Goal: Task Accomplishment & Management: Complete application form

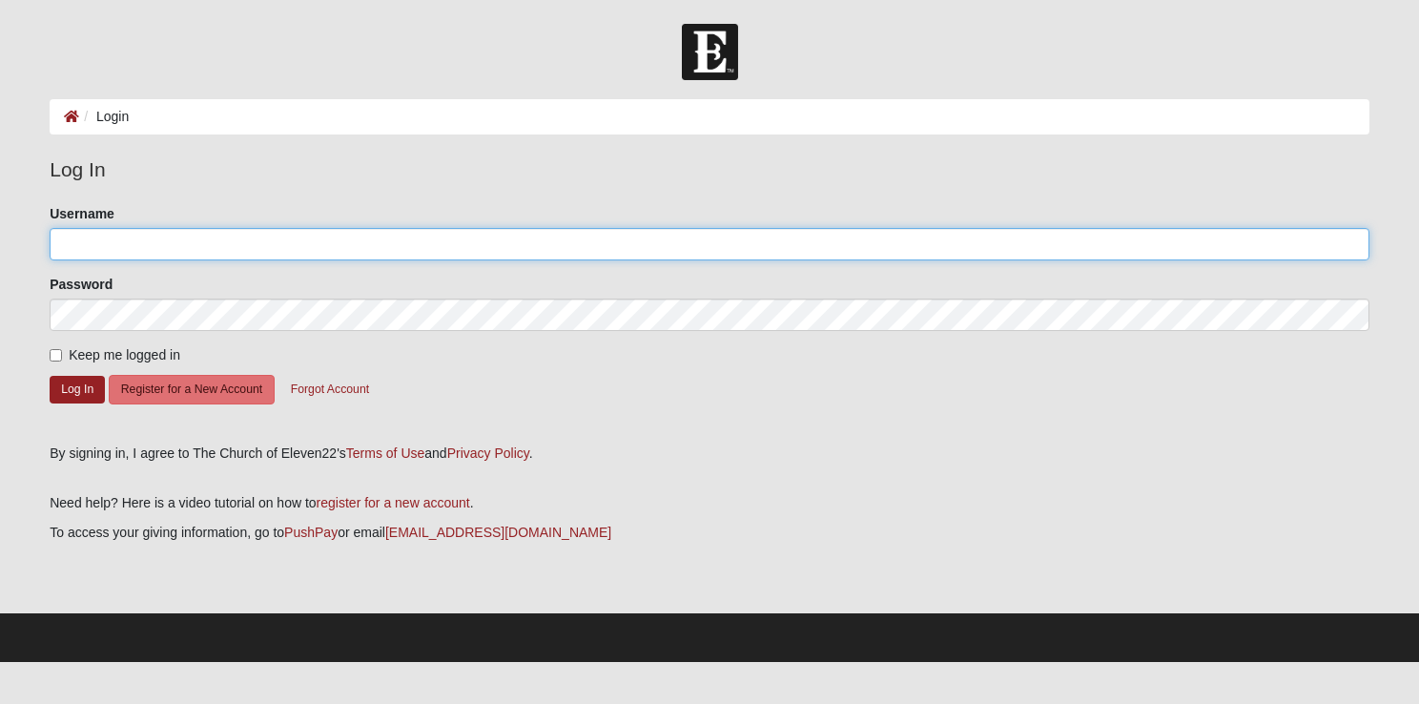
click at [103, 240] on input "Username" at bounding box center [710, 244] width 1320 height 32
type input "[EMAIL_ADDRESS][DOMAIN_NAME]"
drag, startPoint x: 205, startPoint y: 244, endPoint x: -4, endPoint y: 268, distance: 210.2
click at [0, 268] on html "Log In Login Login Error Log In Please correct the following: Username [EMAIL_A…" at bounding box center [709, 331] width 1419 height 662
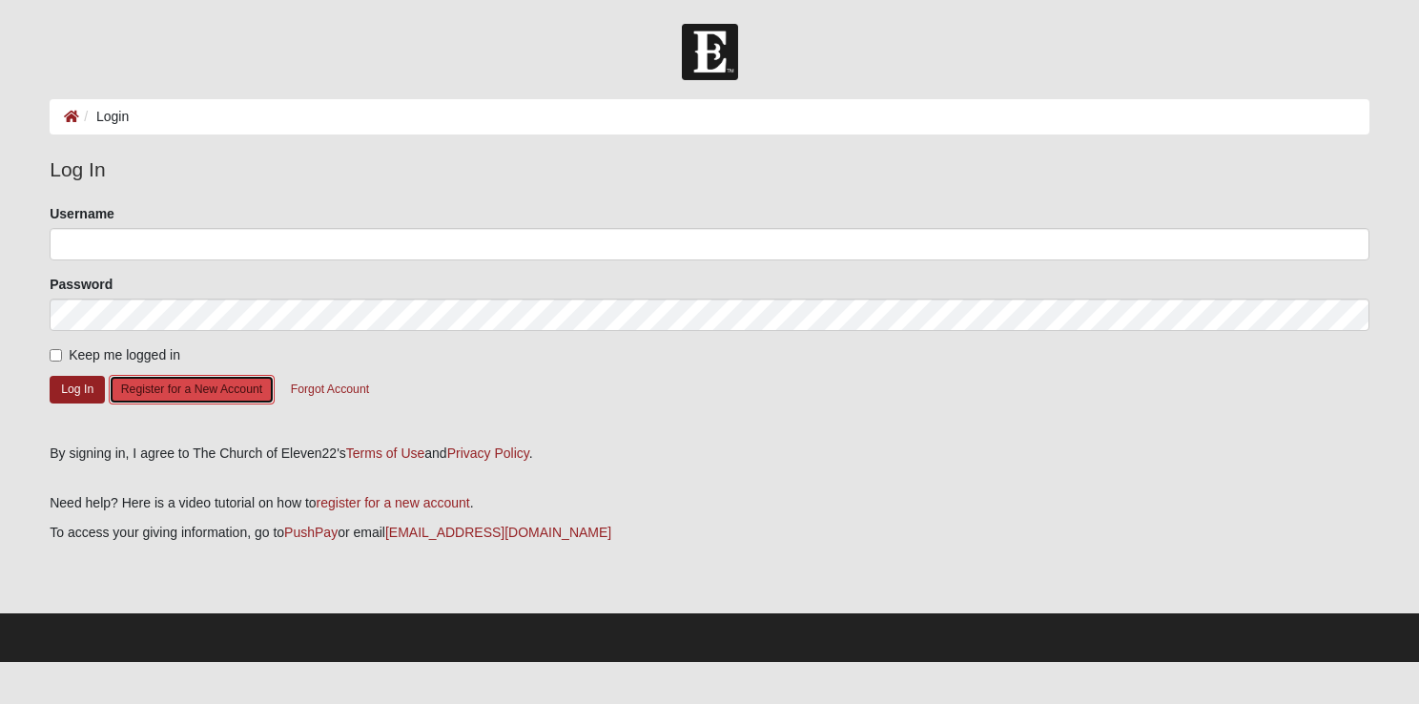
click at [188, 384] on button "Register for a New Account" at bounding box center [192, 390] width 166 height 30
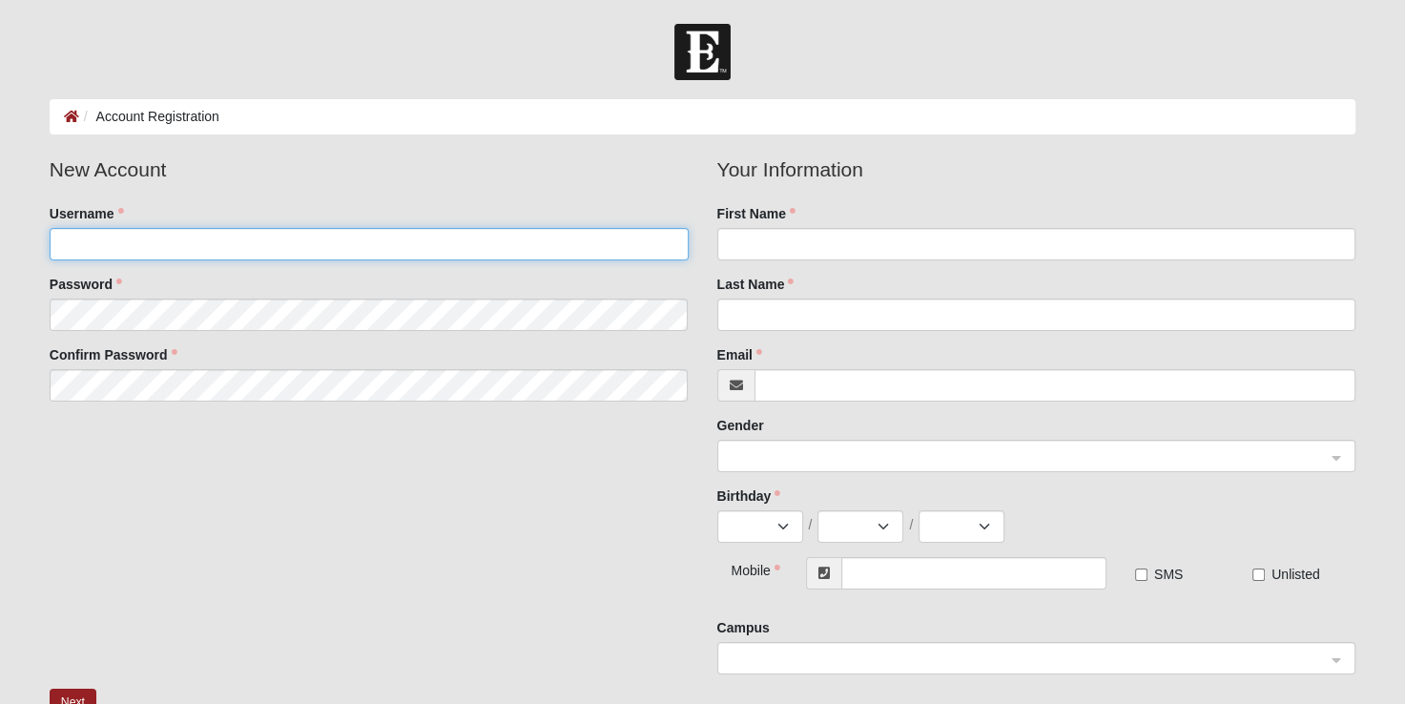
click at [80, 241] on input "Username" at bounding box center [369, 244] width 639 height 32
type input "[EMAIL_ADDRESS][DOMAIN_NAME]"
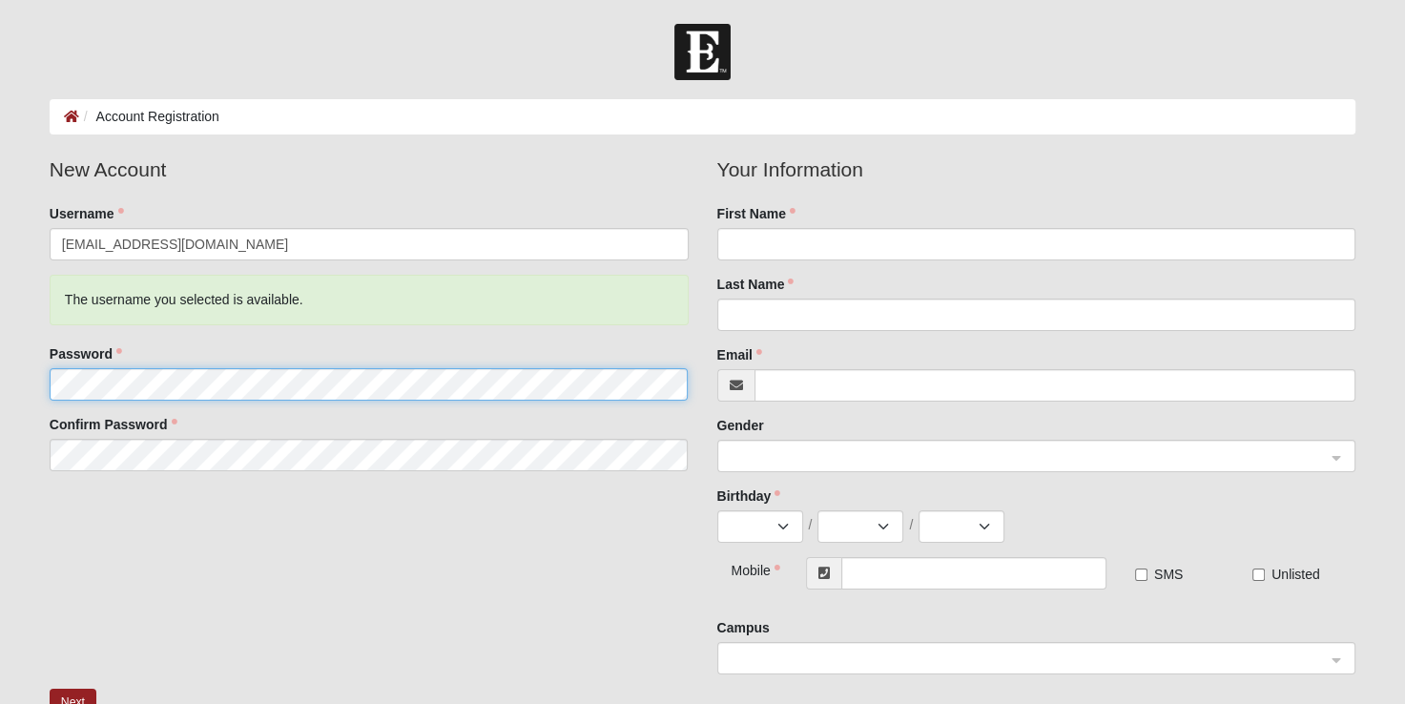
click at [75, 316] on fieldset "New Account Username [EMAIL_ADDRESS][DOMAIN_NAME] The username you selected is …" at bounding box center [369, 320] width 668 height 331
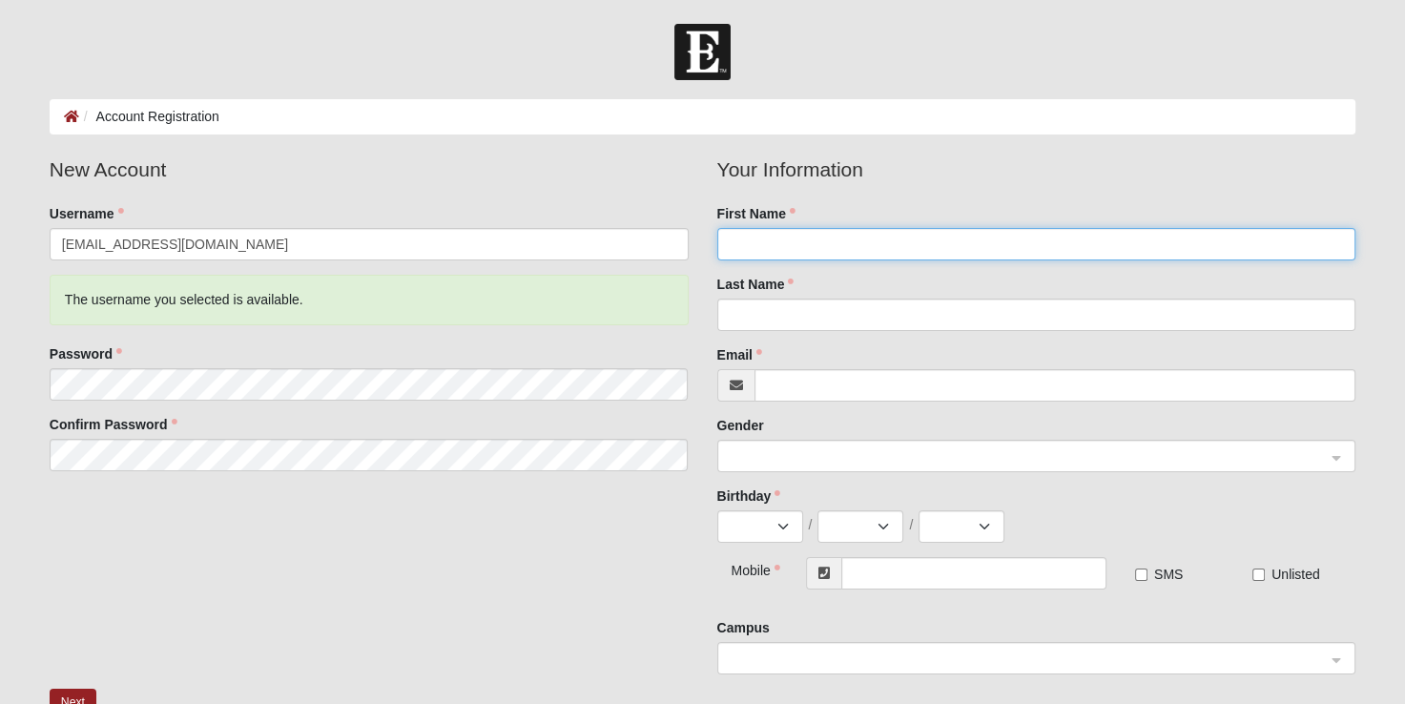
click at [770, 238] on input "First Name" at bounding box center [1036, 244] width 639 height 32
type input "[PERSON_NAME]"
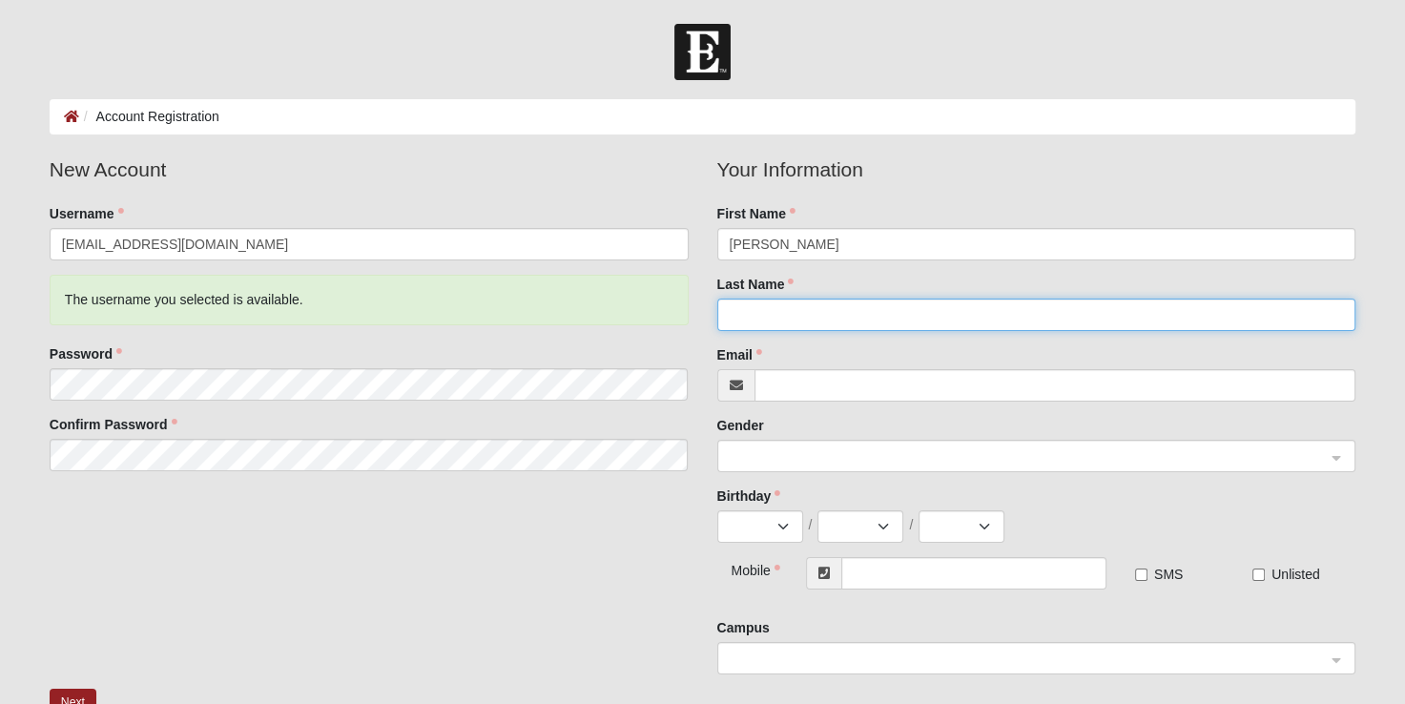
type input "Long"
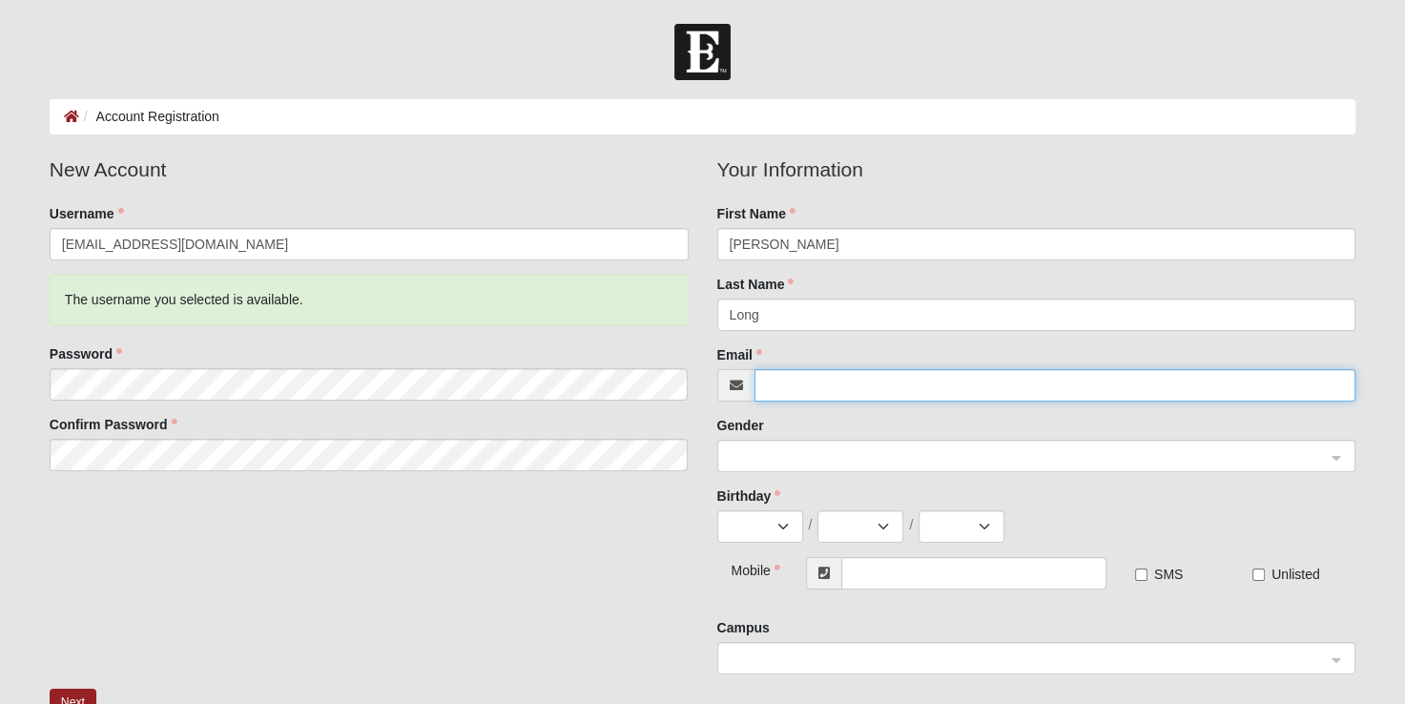
type input "[EMAIL_ADDRESS][DOMAIN_NAME]"
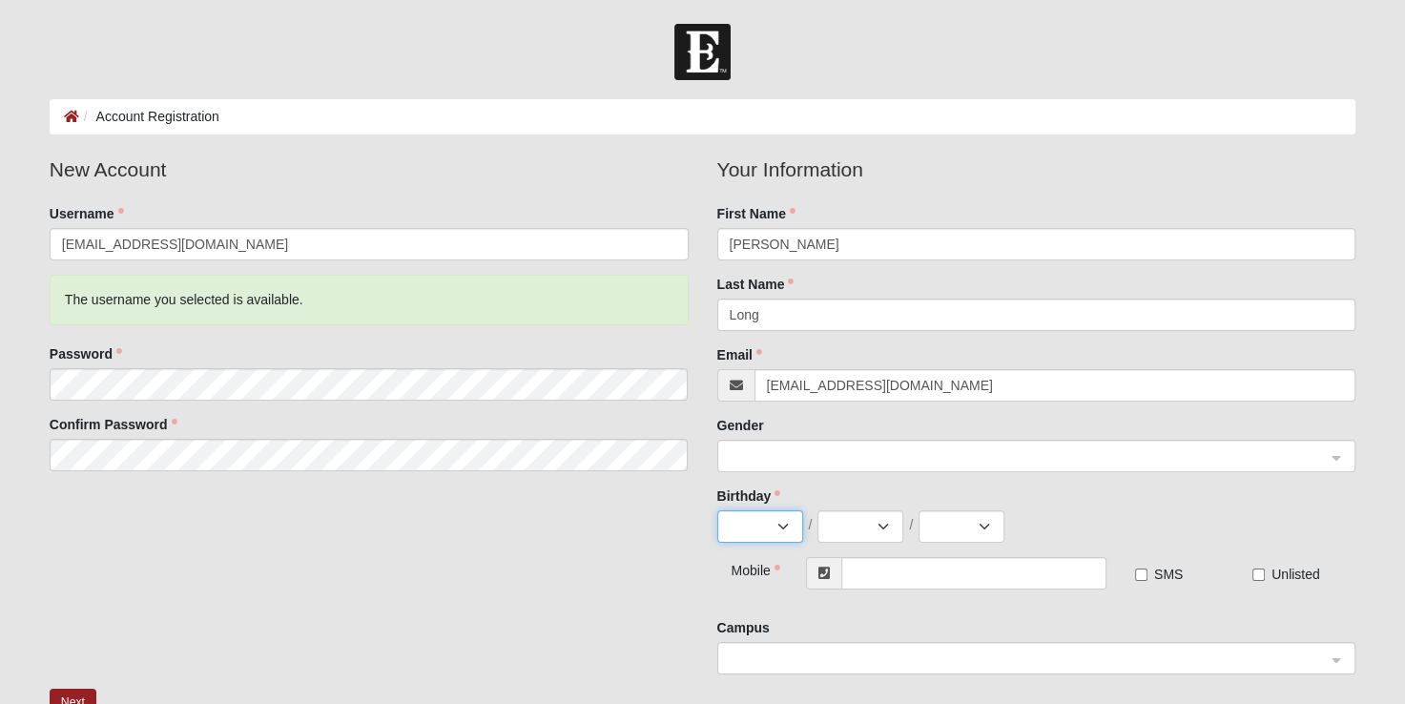
select select "12"
select select "30"
select select "1952"
type input "[PHONE_NUMBER]"
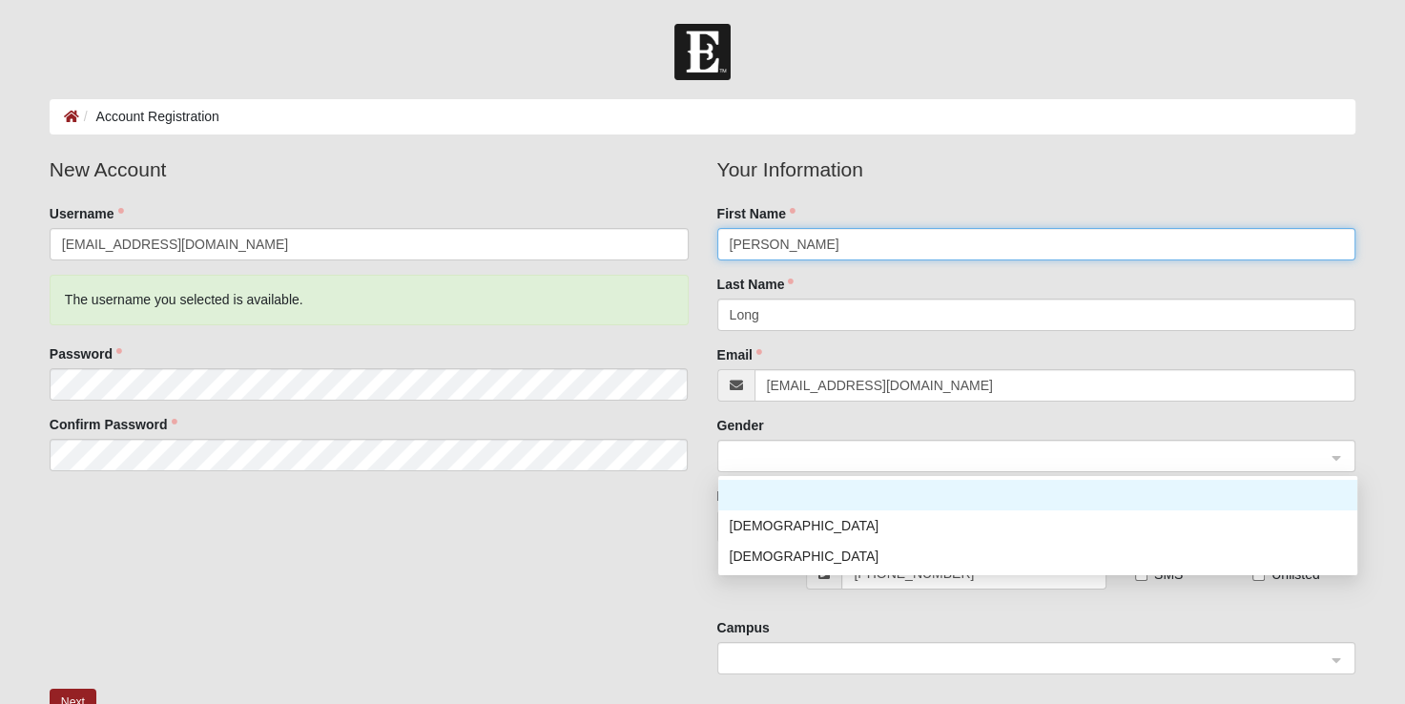
click at [758, 452] on span at bounding box center [1028, 456] width 597 height 21
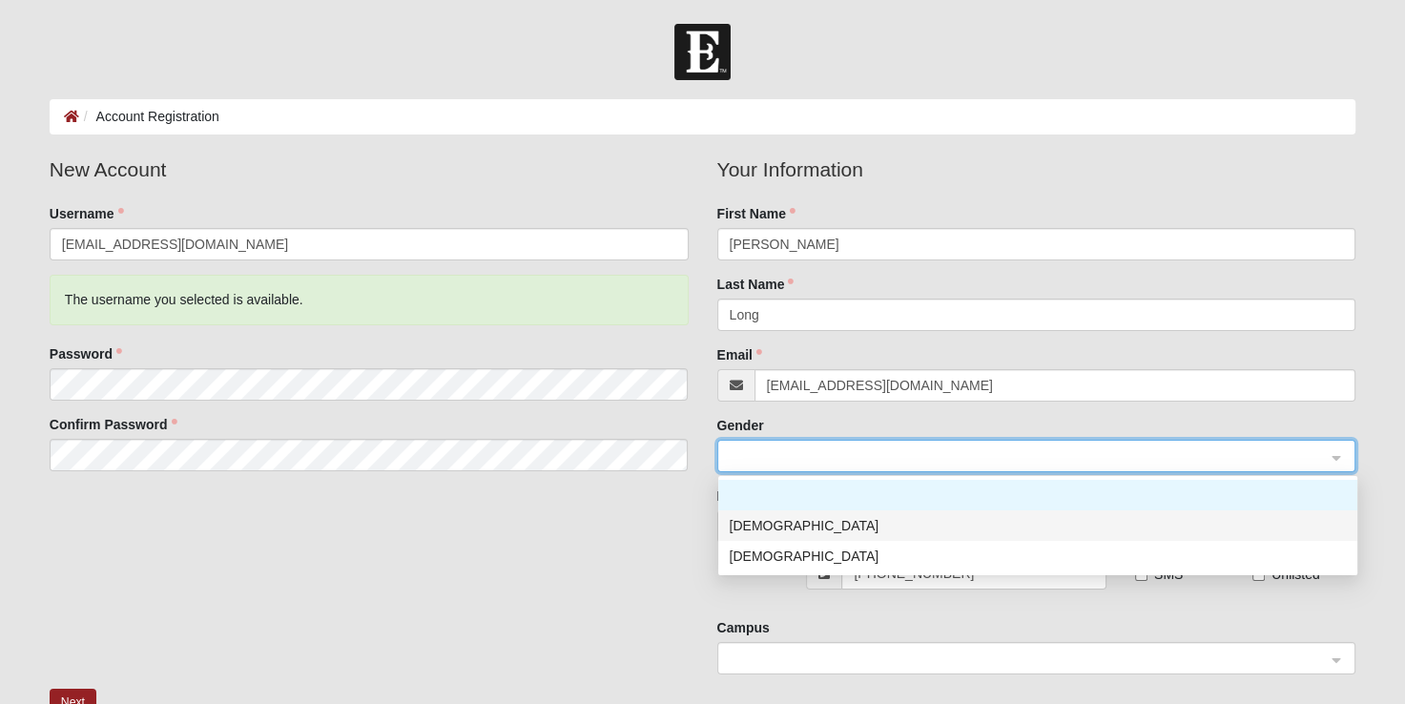
click at [758, 521] on div "[DEMOGRAPHIC_DATA]" at bounding box center [1038, 525] width 616 height 21
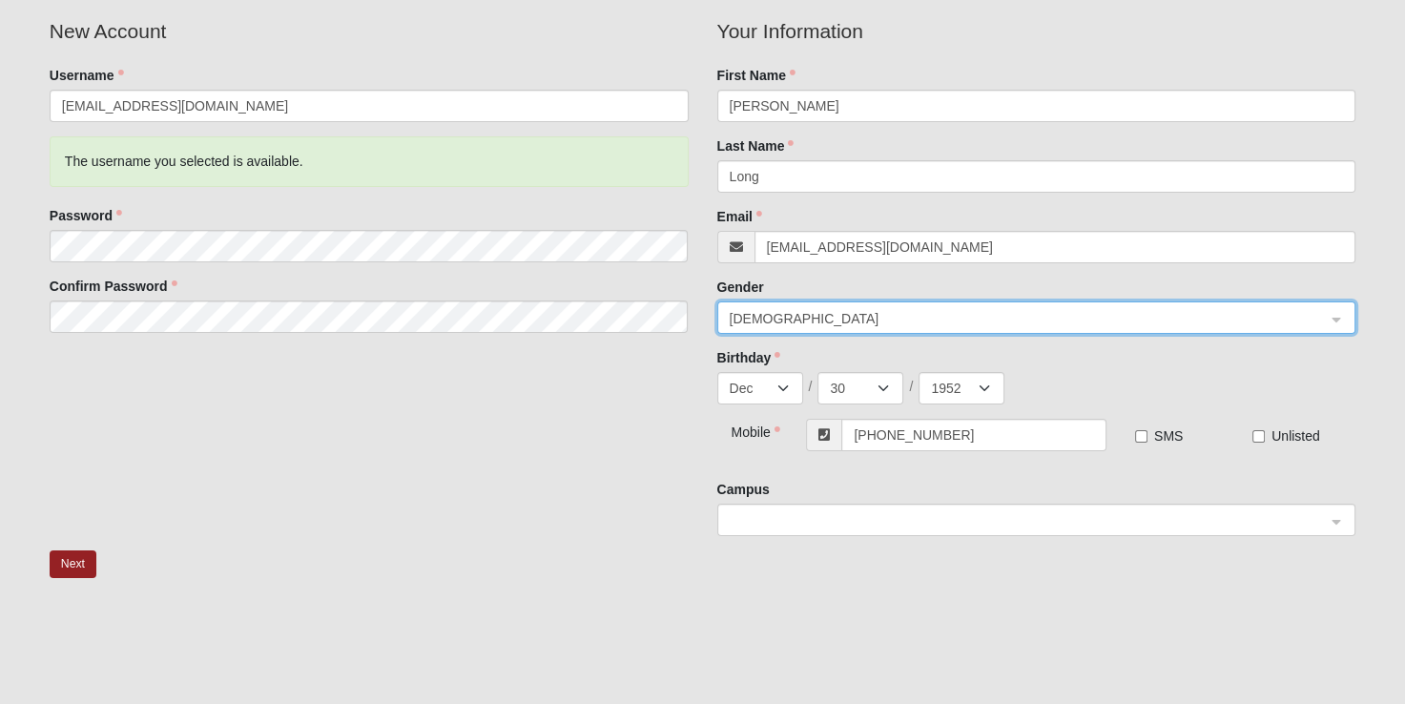
scroll to position [141, 0]
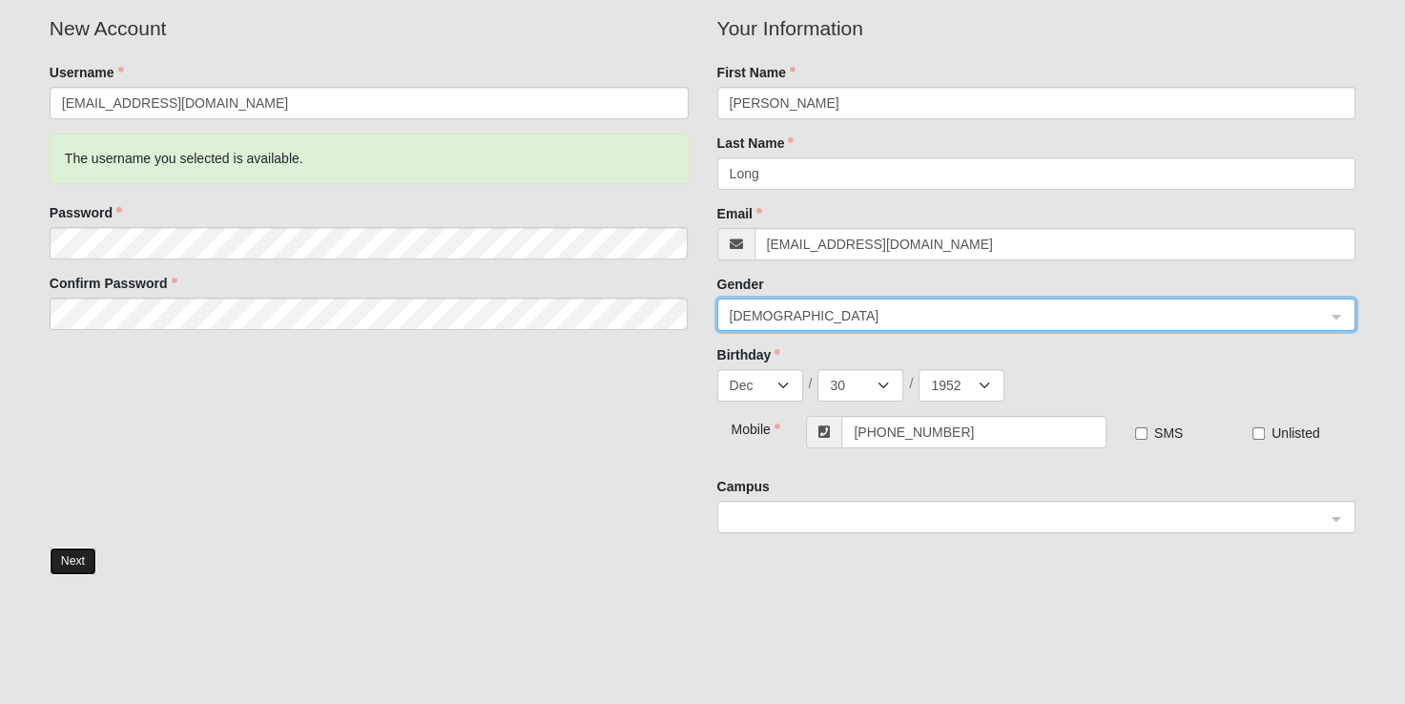
click at [72, 562] on button "Next" at bounding box center [73, 561] width 47 height 28
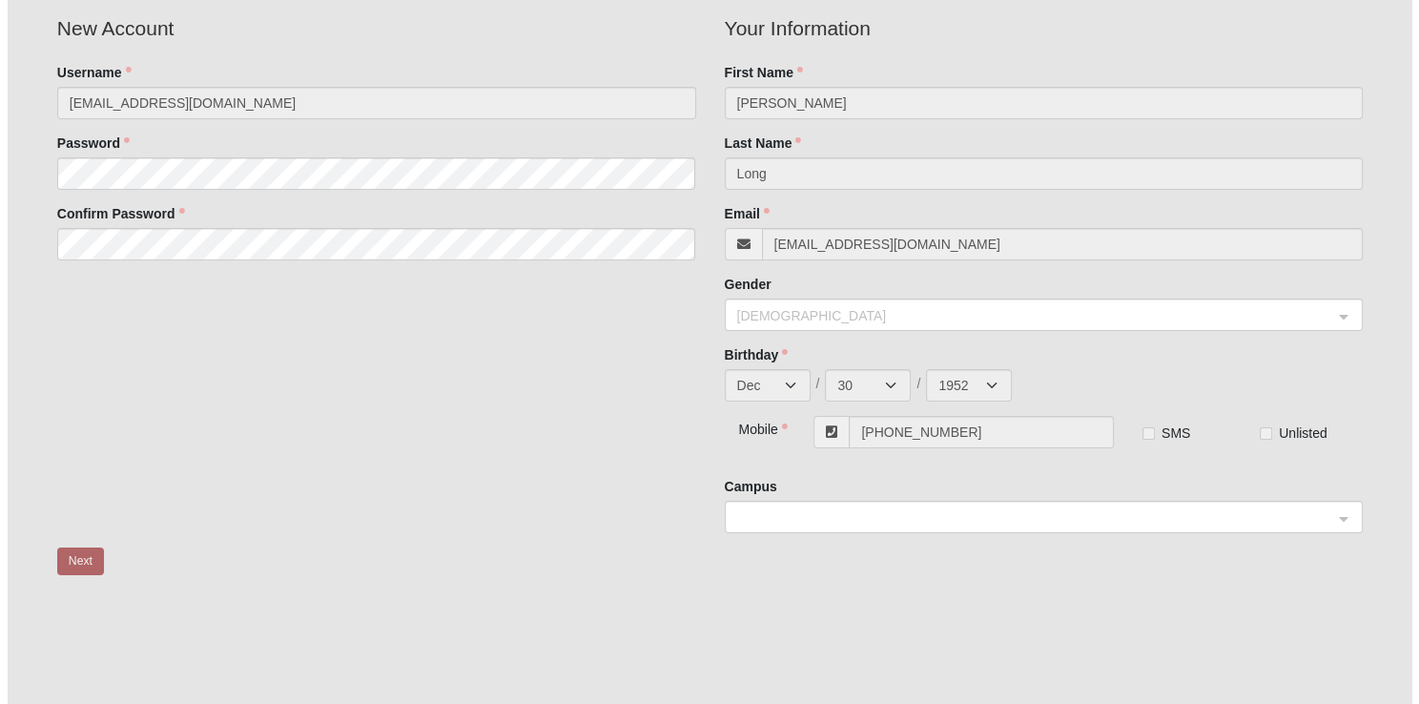
scroll to position [0, 0]
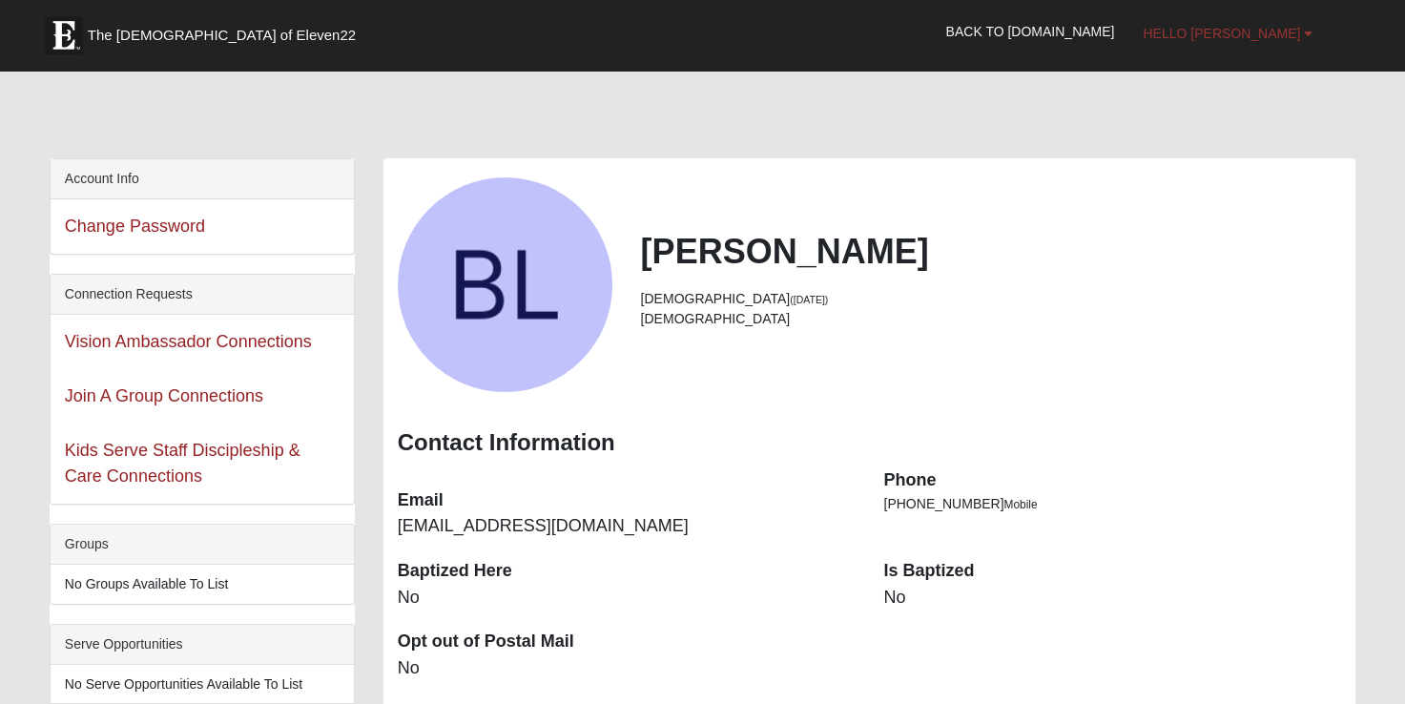
click at [1259, 36] on span "Hello Blayne" at bounding box center [1221, 33] width 157 height 15
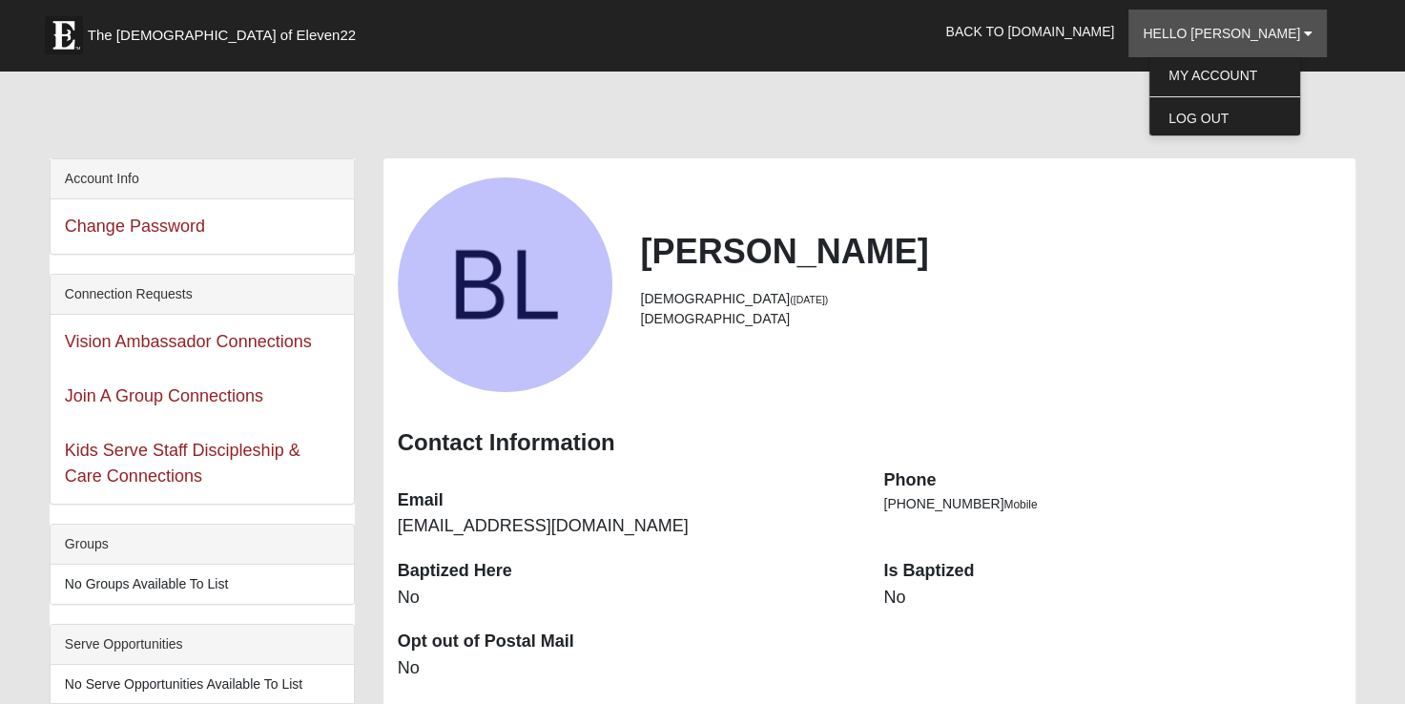
click at [1111, 114] on div at bounding box center [703, 118] width 1306 height 80
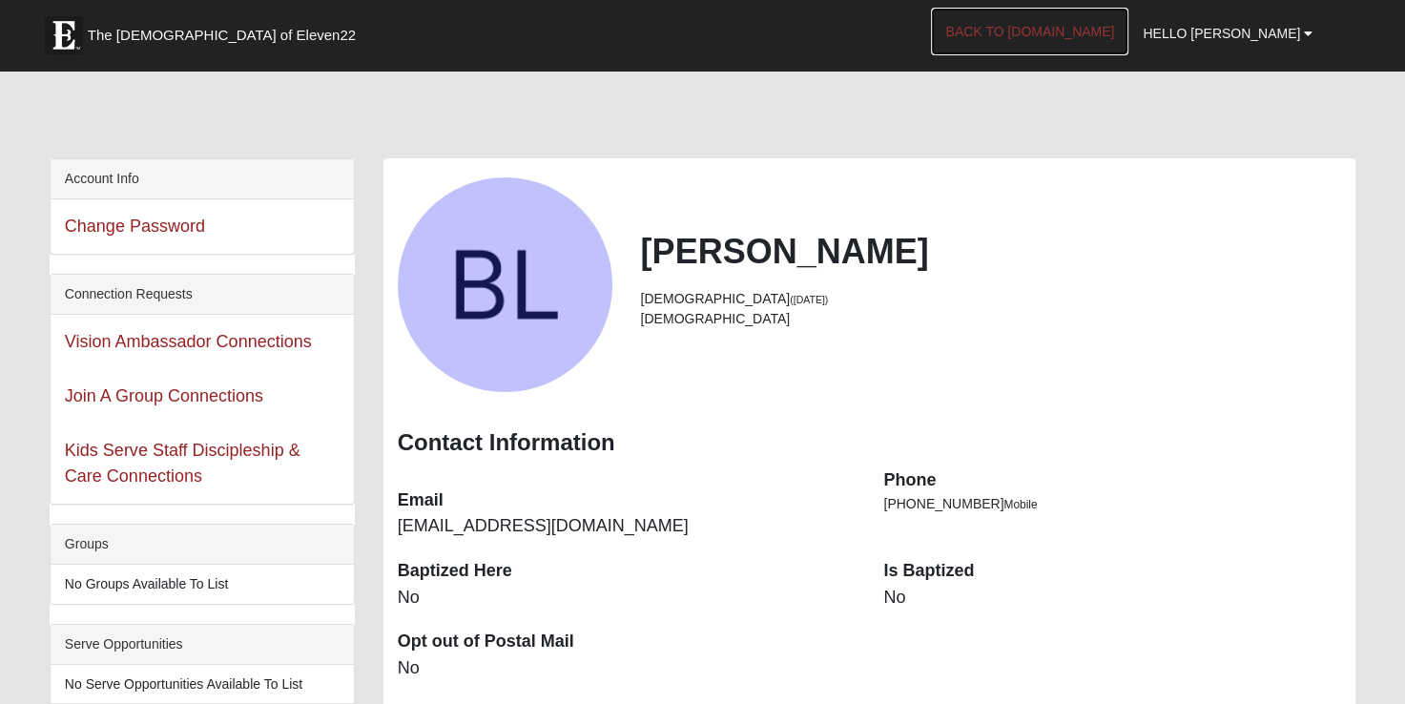
click at [1095, 29] on link "Back to COE22.com" at bounding box center [1029, 32] width 197 height 48
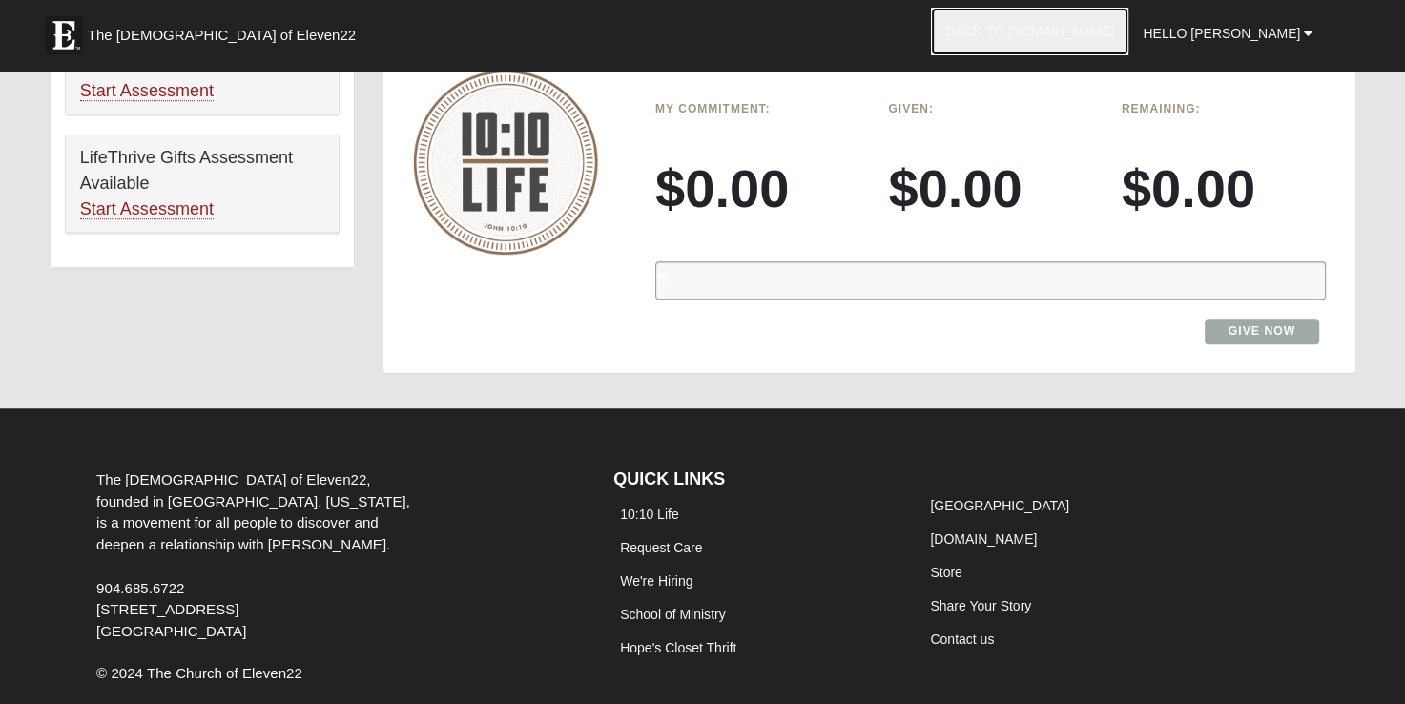
scroll to position [1375, 0]
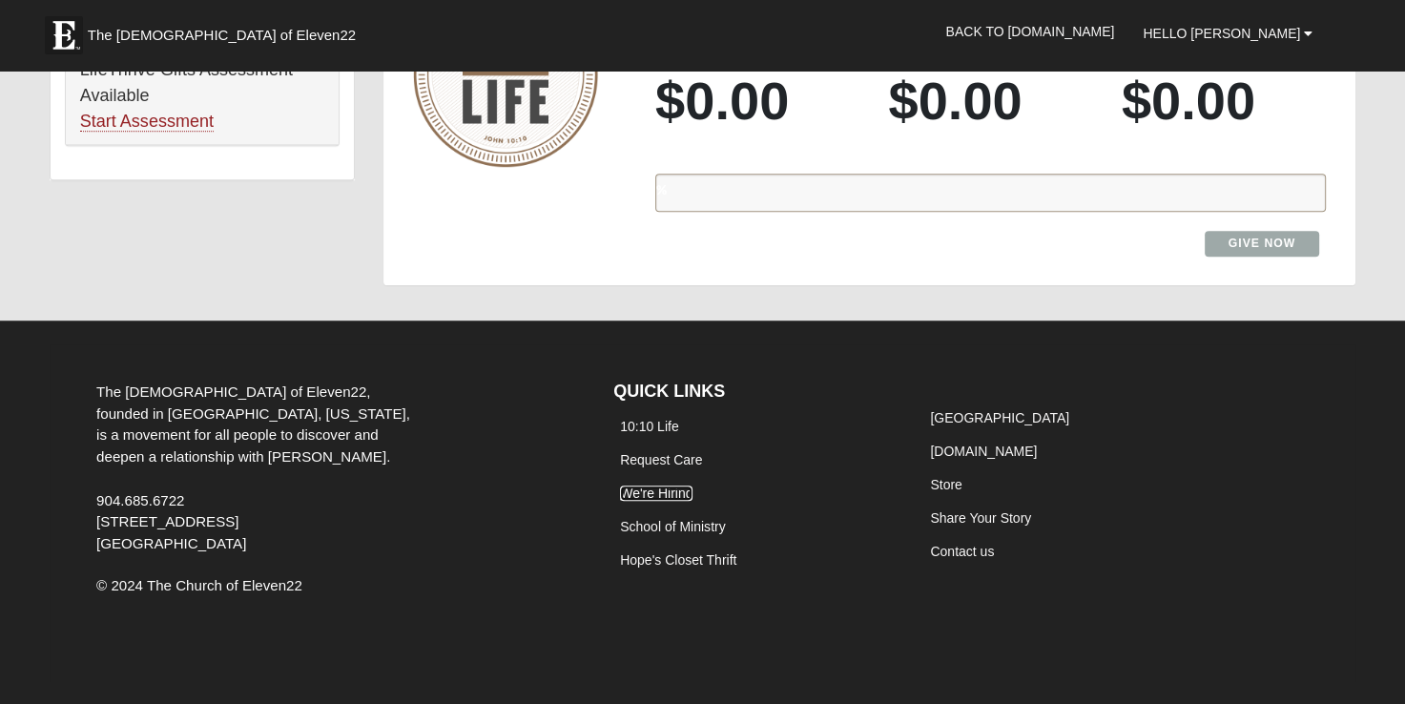
click at [666, 491] on link "We're Hiring" at bounding box center [656, 492] width 72 height 15
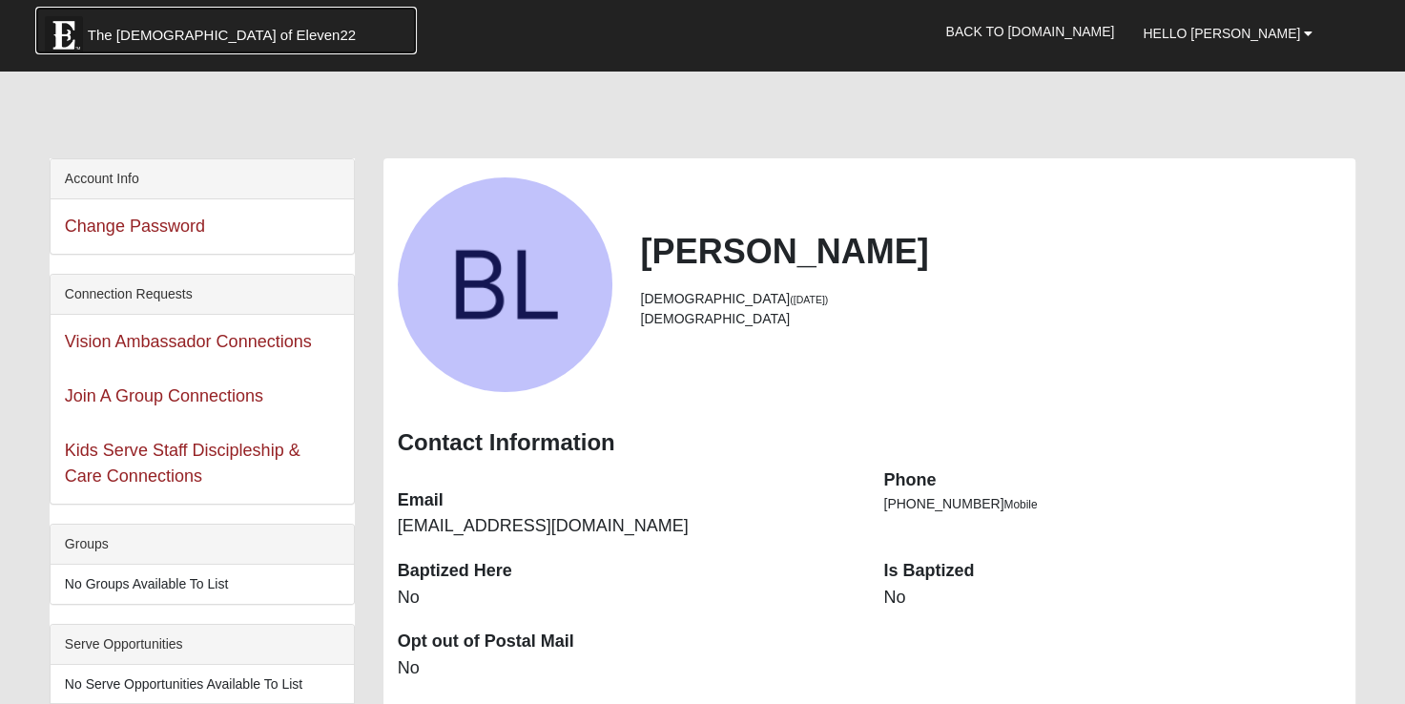
click at [196, 31] on span "The Church of Eleven22" at bounding box center [222, 35] width 268 height 19
